Goal: Complete application form: Complete application form

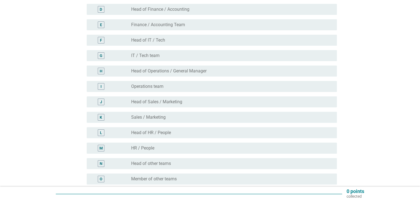
scroll to position [138, 0]
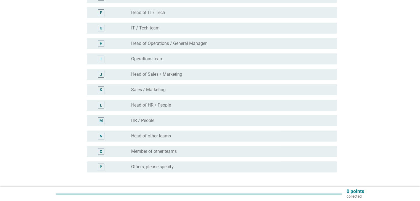
click at [127, 123] on div "M" at bounding box center [111, 121] width 40 height 7
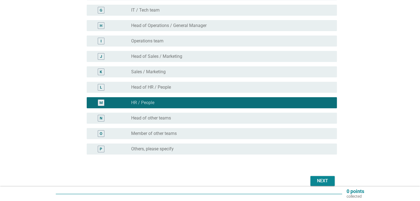
scroll to position [166, 0]
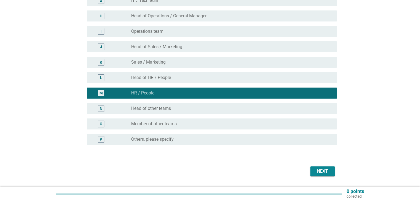
click at [320, 169] on div "Next" at bounding box center [322, 171] width 15 height 7
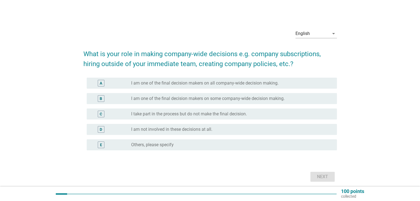
click at [125, 114] on div "C" at bounding box center [111, 114] width 40 height 7
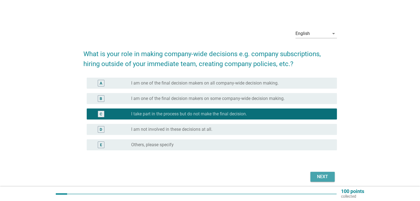
click at [322, 176] on div "Next" at bounding box center [322, 177] width 15 height 7
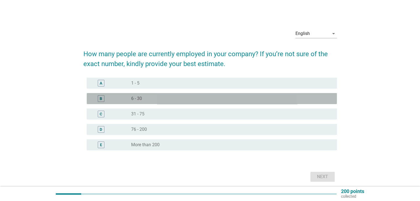
click at [156, 101] on div "radio_button_unchecked 6 - 30" at bounding box center [229, 99] width 197 height 6
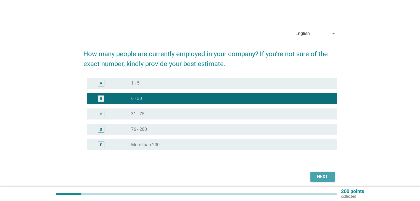
click at [322, 177] on div "Next" at bounding box center [322, 177] width 15 height 7
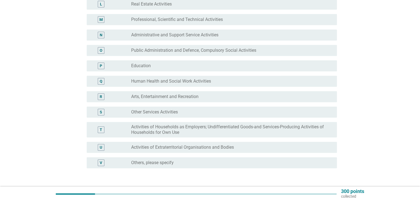
scroll to position [248, 0]
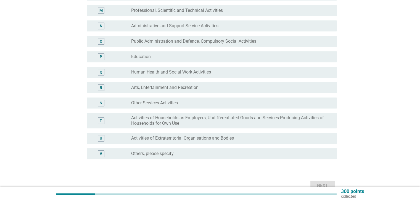
click at [180, 102] on div "radio_button_unchecked Other Services Activities" at bounding box center [229, 103] width 197 height 6
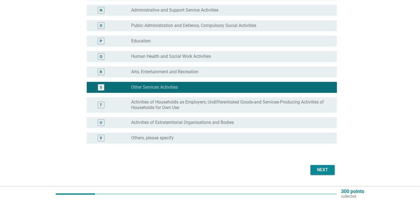
scroll to position [279, 0]
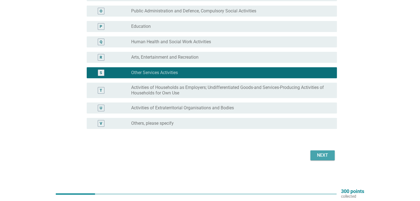
click at [330, 158] on div "Next" at bounding box center [322, 155] width 15 height 7
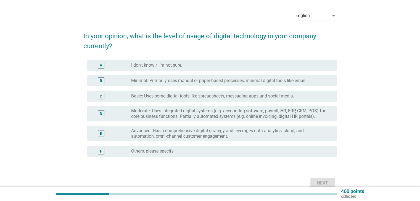
scroll to position [28, 0]
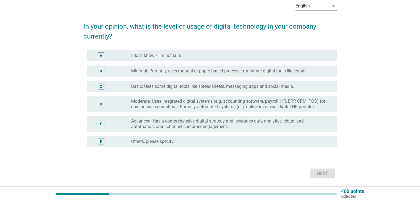
click at [113, 87] on div "C" at bounding box center [111, 86] width 40 height 7
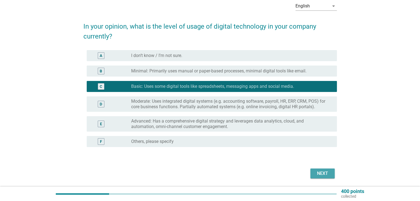
click at [321, 174] on div "Next" at bounding box center [322, 174] width 15 height 7
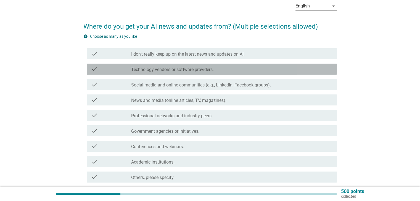
click at [177, 70] on label "Technology vendors or software providers." at bounding box center [172, 70] width 83 height 6
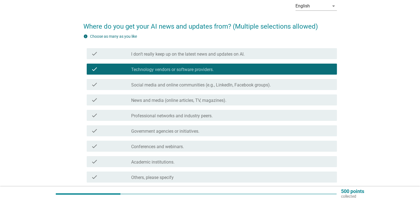
click at [185, 86] on label "Social media and online communities (e.g., LinkedIn, Facebook groups)." at bounding box center [201, 86] width 140 height 6
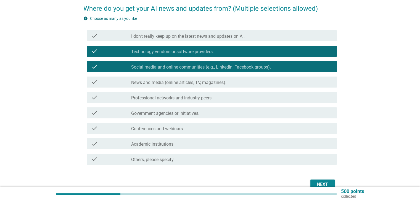
scroll to position [55, 0]
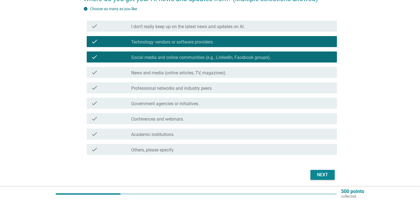
click at [174, 119] on label "Conferences and webinars." at bounding box center [157, 120] width 53 height 6
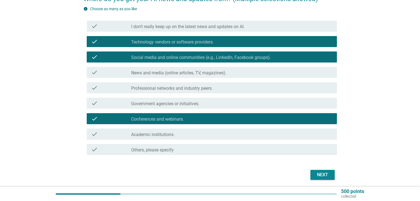
click at [179, 104] on label "Government agencies or initiatives." at bounding box center [165, 104] width 68 height 6
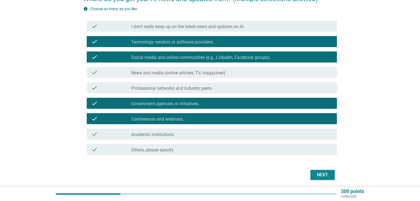
click at [320, 175] on div "Next" at bounding box center [322, 175] width 15 height 7
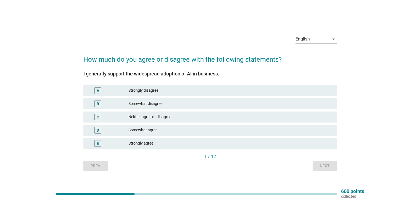
click at [145, 129] on div "Somewhat agree" at bounding box center [230, 130] width 204 height 7
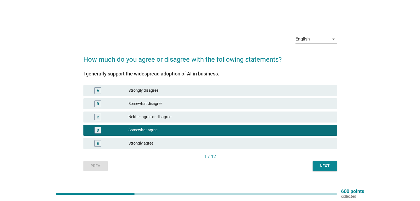
click at [323, 166] on div "Next" at bounding box center [324, 166] width 15 height 6
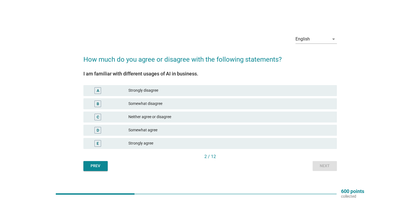
click at [148, 131] on div "Somewhat agree" at bounding box center [230, 130] width 204 height 7
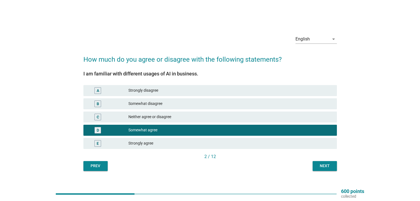
click at [321, 168] on div "Next" at bounding box center [324, 166] width 15 height 6
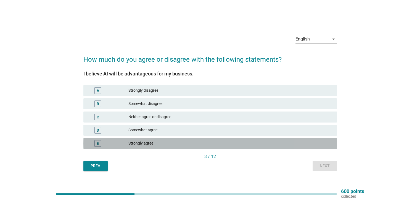
click at [145, 145] on div "Strongly agree" at bounding box center [230, 143] width 204 height 7
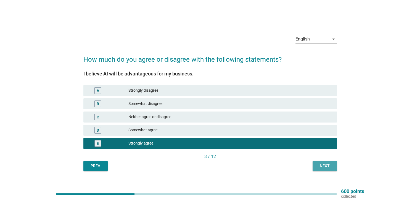
click at [319, 167] on div "Next" at bounding box center [324, 166] width 15 height 6
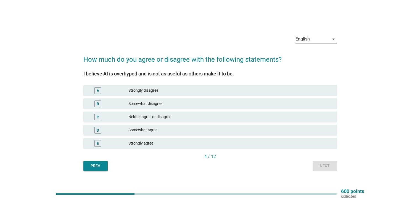
click at [142, 105] on div "Somewhat disagree" at bounding box center [230, 104] width 204 height 7
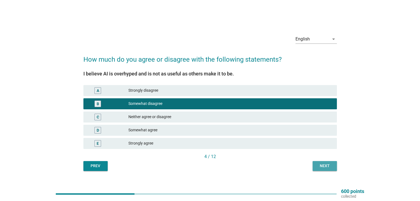
click at [324, 169] on button "Next" at bounding box center [324, 166] width 24 height 10
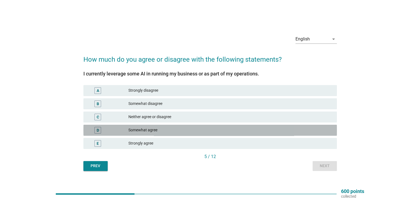
click at [150, 130] on div "Somewhat agree" at bounding box center [230, 130] width 204 height 7
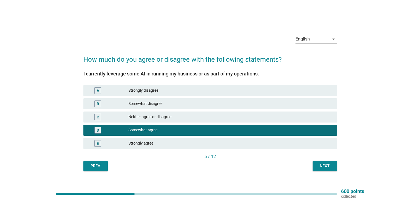
click at [320, 166] on div "Next" at bounding box center [324, 166] width 15 height 6
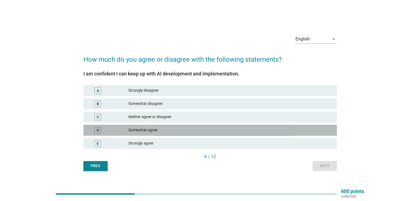
click at [166, 133] on div "Somewhat agree" at bounding box center [230, 130] width 204 height 7
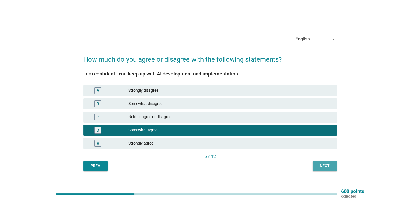
click at [323, 167] on div "Next" at bounding box center [324, 166] width 15 height 6
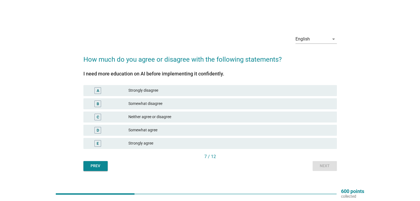
click at [162, 130] on div "Somewhat agree" at bounding box center [230, 130] width 204 height 7
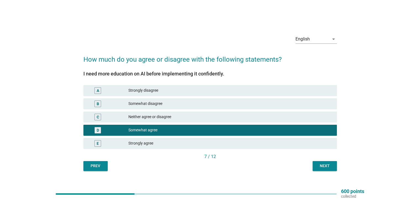
click at [150, 143] on div "Strongly agree" at bounding box center [230, 143] width 204 height 7
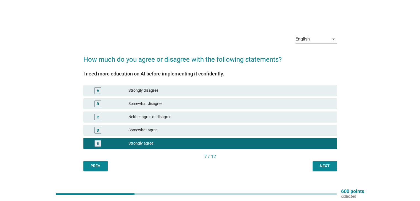
click at [319, 165] on div "Next" at bounding box center [324, 166] width 15 height 6
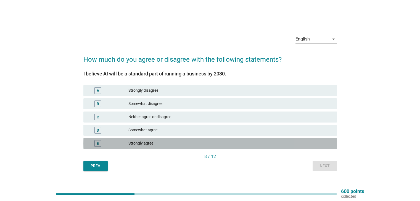
click at [155, 144] on div "Strongly agree" at bounding box center [230, 143] width 204 height 7
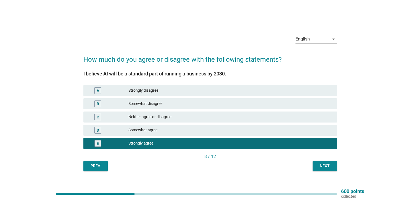
click at [324, 168] on div "Next" at bounding box center [324, 166] width 15 height 6
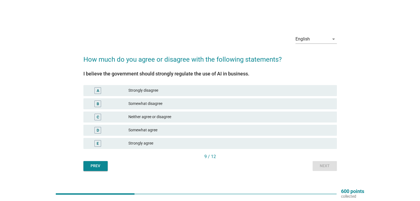
click at [165, 145] on div "Strongly agree" at bounding box center [230, 143] width 204 height 7
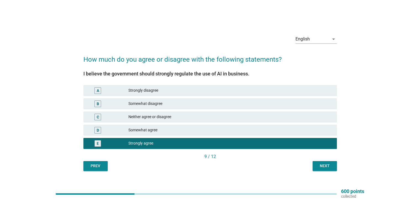
click at [322, 165] on div "Next" at bounding box center [324, 166] width 15 height 6
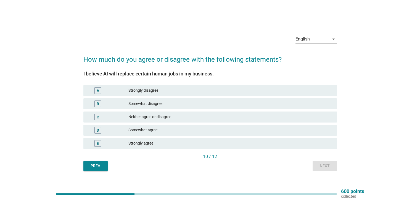
click at [188, 134] on div "D Somewhat agree" at bounding box center [209, 130] width 253 height 11
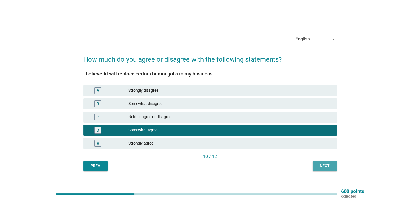
click at [325, 166] on div "Next" at bounding box center [324, 166] width 15 height 6
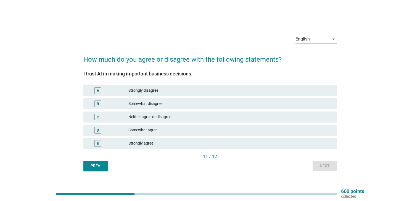
click at [176, 117] on div "Neither agree or disagree" at bounding box center [230, 117] width 204 height 7
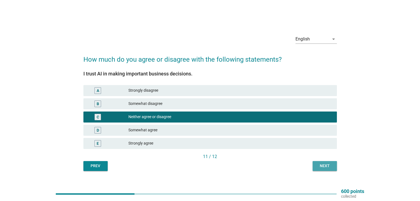
click at [323, 168] on div "Next" at bounding box center [324, 166] width 15 height 6
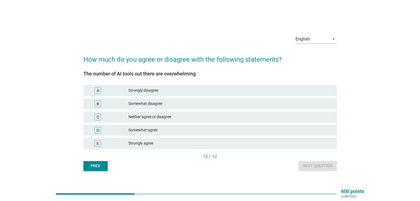
click at [177, 129] on div "Somewhat agree" at bounding box center [230, 130] width 204 height 7
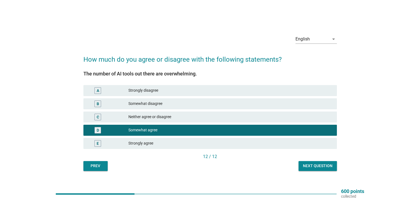
click at [312, 165] on div "Next question" at bounding box center [318, 166] width 30 height 6
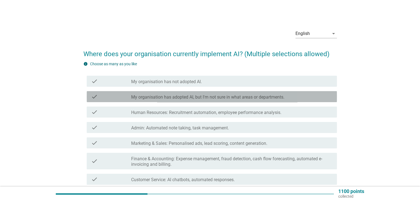
click at [173, 96] on label "My organisation has adopted AI, but I'm not sure in what areas or departments." at bounding box center [207, 98] width 153 height 6
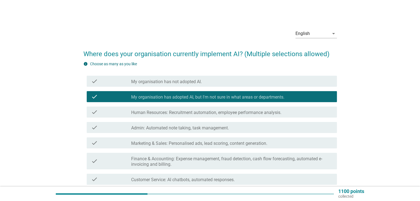
scroll to position [28, 0]
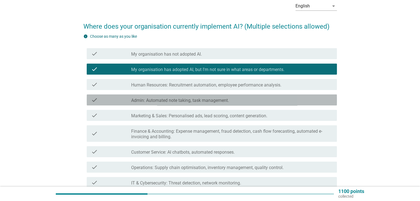
click at [177, 102] on label "Admin: Automated note taking, task management." at bounding box center [180, 101] width 98 height 6
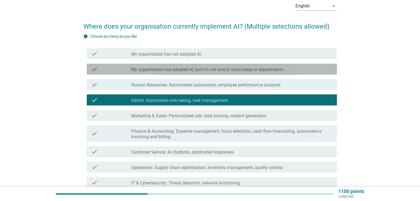
click at [96, 69] on icon "check" at bounding box center [94, 69] width 7 height 7
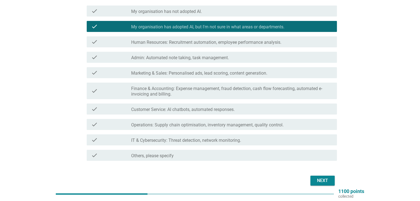
scroll to position [41, 0]
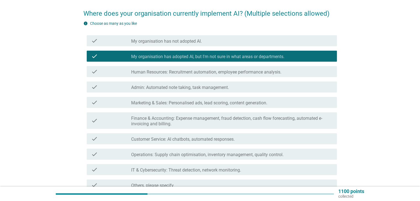
click at [152, 87] on label "Admin: Automated note taking, task management." at bounding box center [180, 88] width 98 height 6
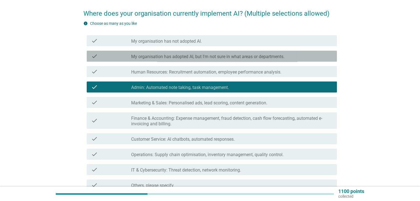
click at [150, 56] on label "My organisation has adopted AI, but I'm not sure in what areas or departments." at bounding box center [207, 57] width 153 height 6
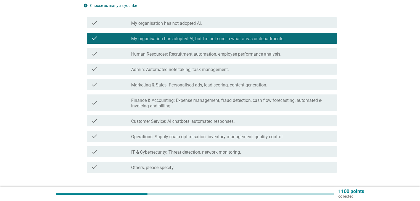
scroll to position [68, 0]
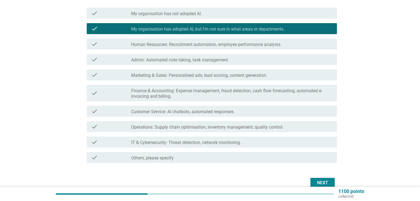
click at [322, 182] on div "Next" at bounding box center [322, 183] width 15 height 7
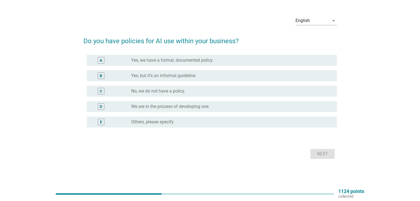
scroll to position [0, 0]
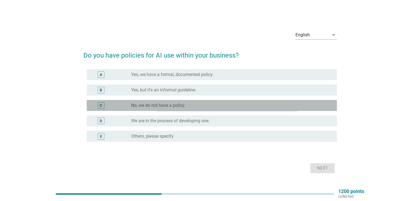
click at [153, 106] on label "No, we do not have a policy." at bounding box center [158, 106] width 54 height 6
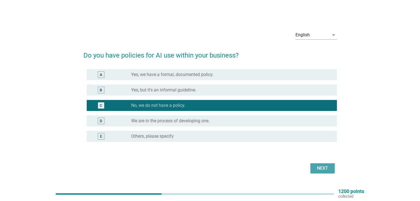
click at [323, 168] on div "Next" at bounding box center [322, 168] width 15 height 7
click at [193, 121] on label "We are in the process of developing one." at bounding box center [170, 121] width 78 height 6
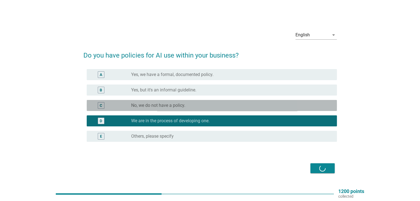
click at [176, 105] on label "No, we do not have a policy." at bounding box center [158, 106] width 54 height 6
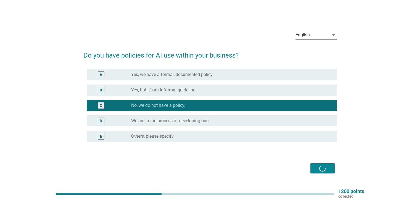
click at [99, 107] on div "C" at bounding box center [101, 105] width 7 height 7
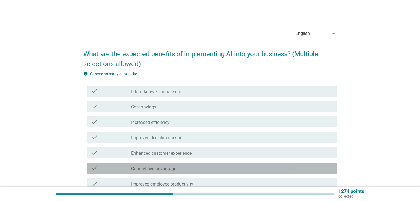
click at [317, 168] on div "check_box_outline_blank Competitive advantage" at bounding box center [231, 168] width 201 height 7
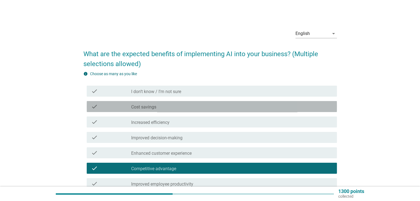
click at [149, 107] on label "Cost savings" at bounding box center [143, 108] width 25 height 6
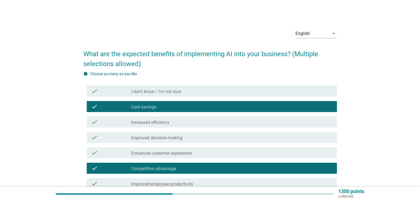
click at [149, 122] on label "Increased efficiency" at bounding box center [150, 123] width 38 height 6
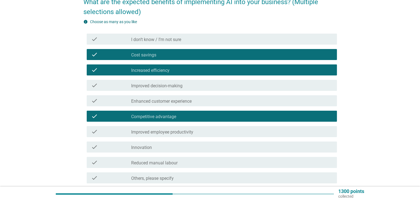
scroll to position [55, 0]
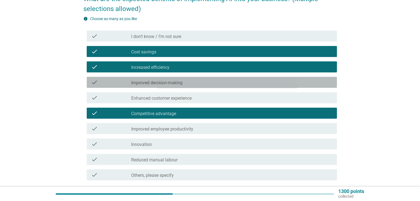
click at [145, 84] on label "Improved decision-making" at bounding box center [156, 83] width 51 height 6
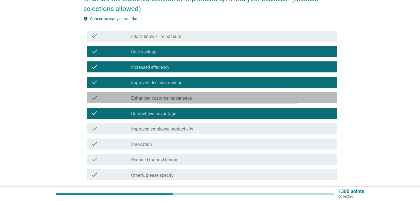
click at [144, 100] on label "Enhanced customer experience" at bounding box center [161, 99] width 60 height 6
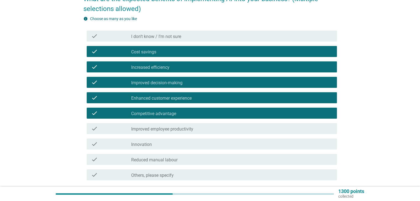
click at [158, 129] on label "Improved employee productivity" at bounding box center [162, 130] width 62 height 6
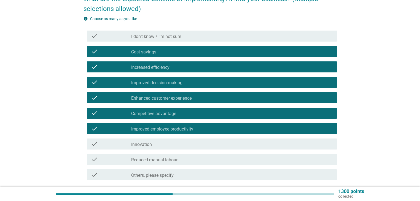
scroll to position [83, 0]
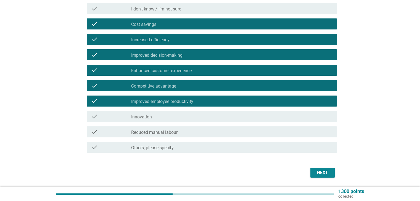
click at [159, 133] on label "Reduced manual labour" at bounding box center [154, 133] width 46 height 6
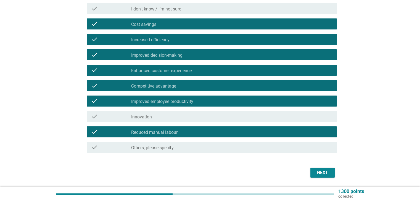
click at [322, 173] on div "Next" at bounding box center [322, 173] width 15 height 7
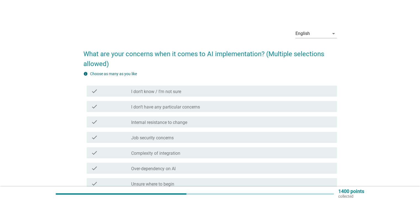
scroll to position [28, 0]
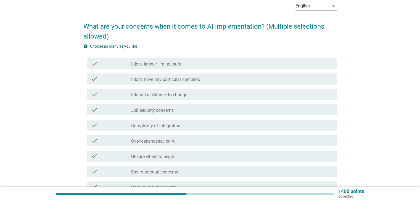
click at [168, 96] on label "Internal resistance to change" at bounding box center [159, 95] width 56 height 6
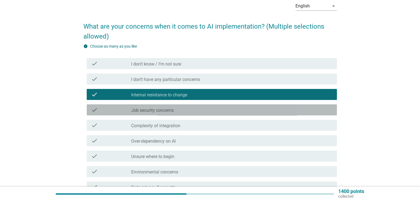
click at [150, 111] on label "Job security concerns" at bounding box center [152, 111] width 43 height 6
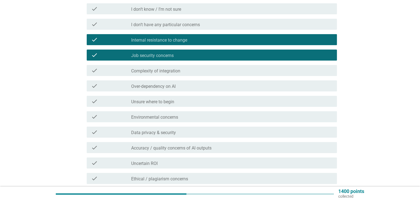
scroll to position [83, 0]
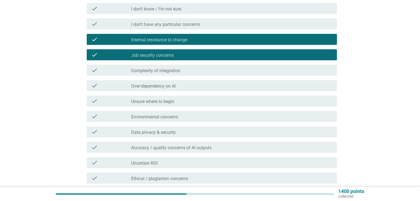
click at [150, 86] on label "Over-dependency on AI" at bounding box center [153, 87] width 44 height 6
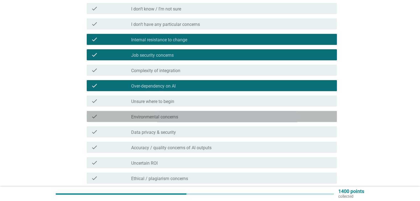
click at [163, 118] on label "Environmental concerns" at bounding box center [154, 118] width 47 height 6
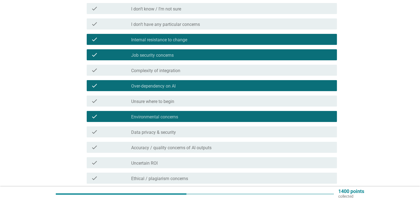
click at [160, 134] on label "Data privacy & security" at bounding box center [153, 133] width 45 height 6
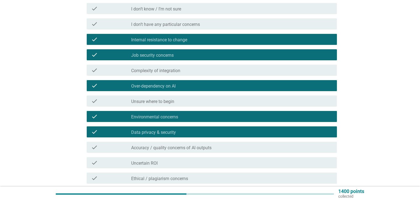
scroll to position [110, 0]
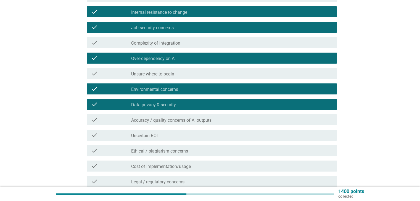
click at [171, 119] on label "Accuracy / quality concerns of AI outputs" at bounding box center [171, 121] width 80 height 6
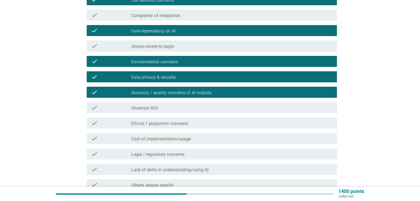
scroll to position [166, 0]
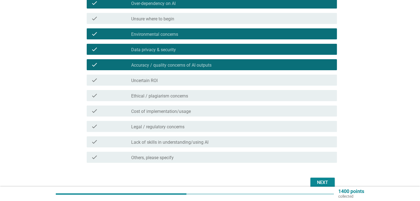
click at [145, 82] on label "Uncertain ROI" at bounding box center [144, 81] width 26 height 6
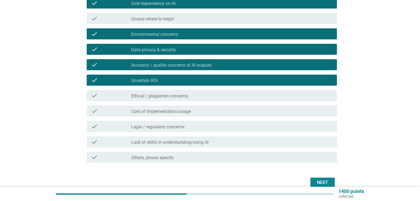
click at [155, 111] on label "Cost of implementation/usage" at bounding box center [161, 112] width 60 height 6
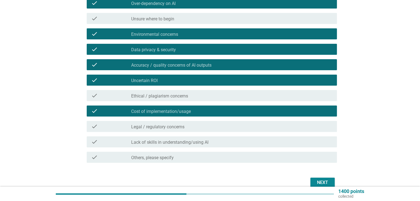
click at [163, 127] on label "Legal / regulatory concerns" at bounding box center [157, 127] width 53 height 6
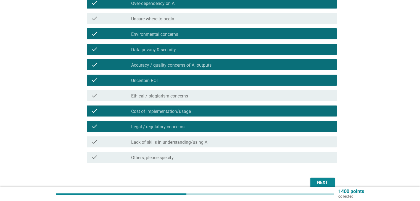
click at [170, 143] on label "Lack of skills in understanding/using AI" at bounding box center [169, 143] width 77 height 6
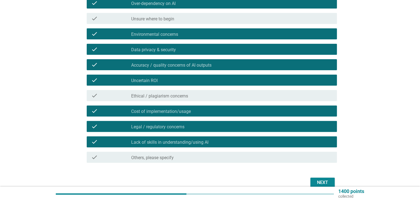
click at [317, 183] on div "Next" at bounding box center [322, 183] width 15 height 7
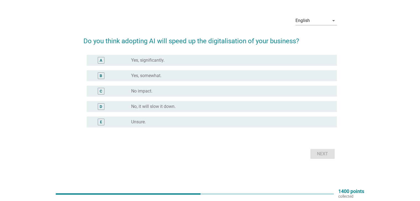
scroll to position [0, 0]
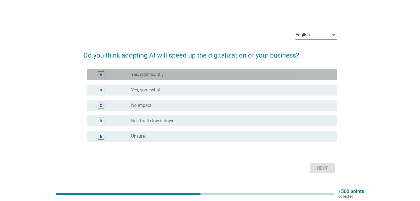
click at [178, 74] on div "radio_button_unchecked Yes, significantly." at bounding box center [229, 75] width 197 height 6
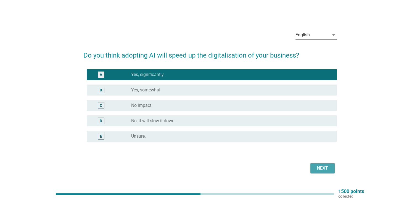
click at [324, 169] on div "Next" at bounding box center [322, 168] width 15 height 7
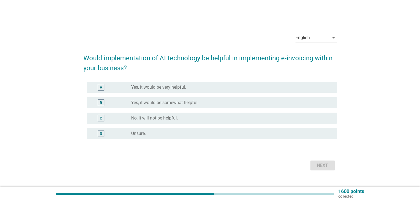
click at [188, 103] on label "Yes, it would be somewhat helpful." at bounding box center [164, 103] width 67 height 6
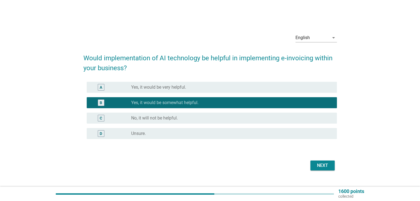
click at [325, 167] on div "Next" at bounding box center [322, 166] width 15 height 7
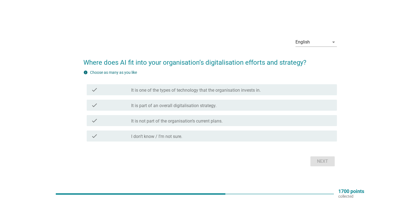
click at [232, 120] on div "check_box_outline_blank It is not part of the organisation’s current plans." at bounding box center [231, 121] width 201 height 7
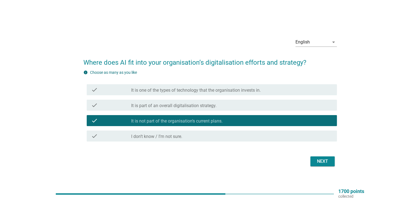
click at [324, 161] on div "Next" at bounding box center [322, 161] width 15 height 7
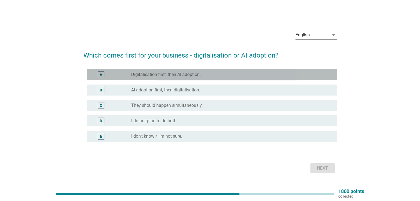
click at [205, 73] on div "radio_button_unchecked Digitalisation first, then AI adoption." at bounding box center [229, 75] width 197 height 6
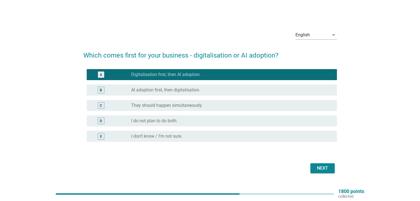
click at [326, 168] on div "Next" at bounding box center [322, 168] width 15 height 7
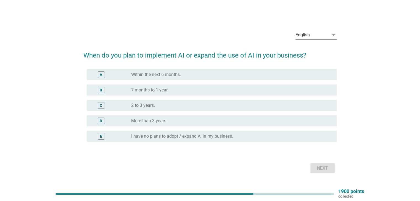
click at [195, 107] on div "radio_button_unchecked 2 to 3 years." at bounding box center [229, 106] width 197 height 6
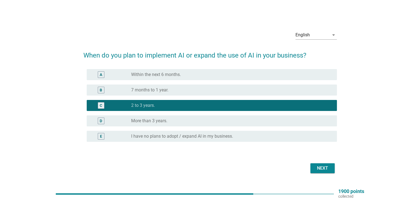
click at [323, 167] on div "Next" at bounding box center [322, 168] width 15 height 7
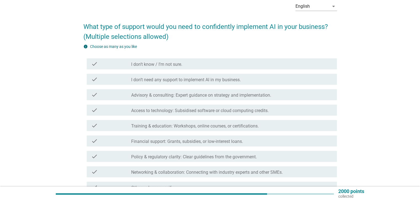
scroll to position [28, 0]
click at [230, 96] on label "Advisory & consulting: Expert guidance on strategy and implementation." at bounding box center [201, 95] width 140 height 6
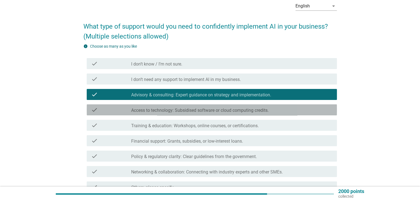
click at [206, 111] on label "Access to technology: Subsidised software or cloud computing credits." at bounding box center [199, 111] width 137 height 6
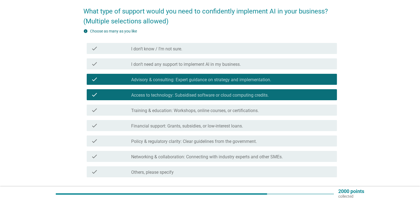
scroll to position [55, 0]
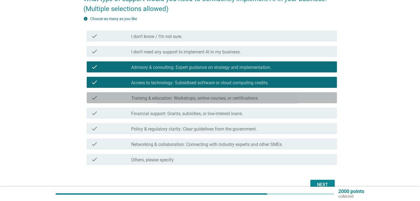
click at [183, 98] on label "Training & education: Workshops, online courses, or certifications." at bounding box center [195, 99] width 128 height 6
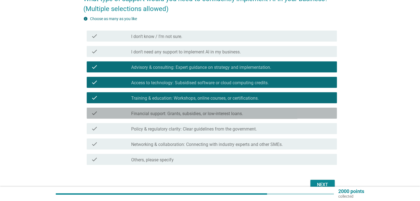
click at [184, 114] on label "Financial support: Grants, subsidies, or low-interest loans." at bounding box center [187, 114] width 112 height 6
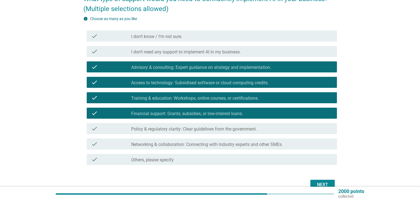
click at [185, 129] on label "Policy & regulatory clarity: Clear guidelines from the government." at bounding box center [194, 130] width 126 height 6
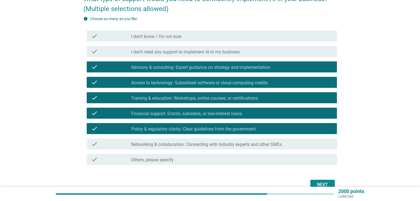
click at [187, 147] on label "Networking & collaboration: Connecting with industry experts and other SMEs." at bounding box center [207, 145] width 152 height 6
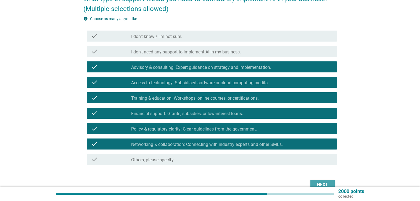
click at [319, 184] on div "Next" at bounding box center [322, 185] width 15 height 7
